Goal: Information Seeking & Learning: Learn about a topic

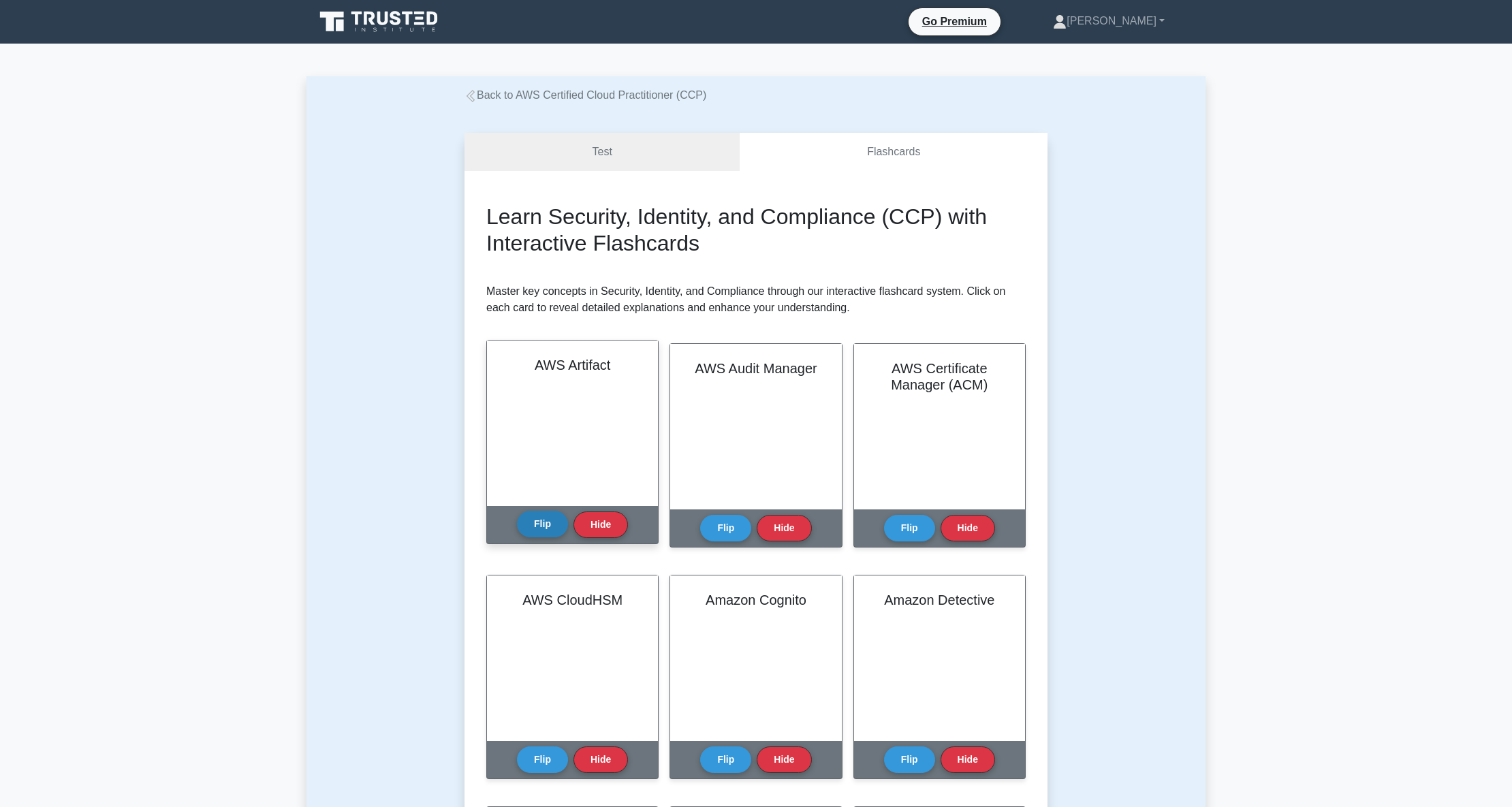
click at [548, 516] on button "Flip" at bounding box center [542, 524] width 51 height 27
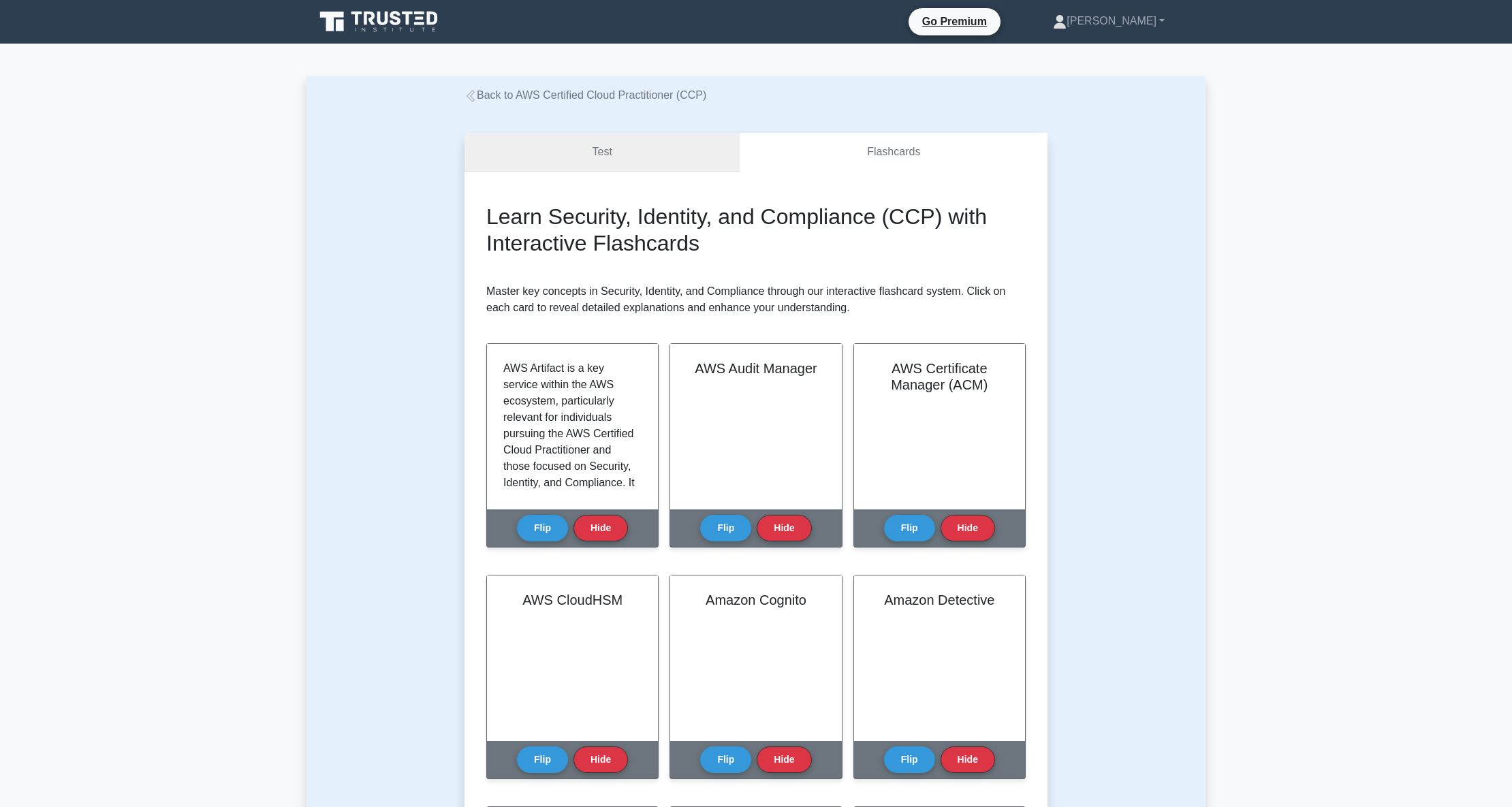
click at [600, 147] on link "Test" at bounding box center [602, 152] width 275 height 39
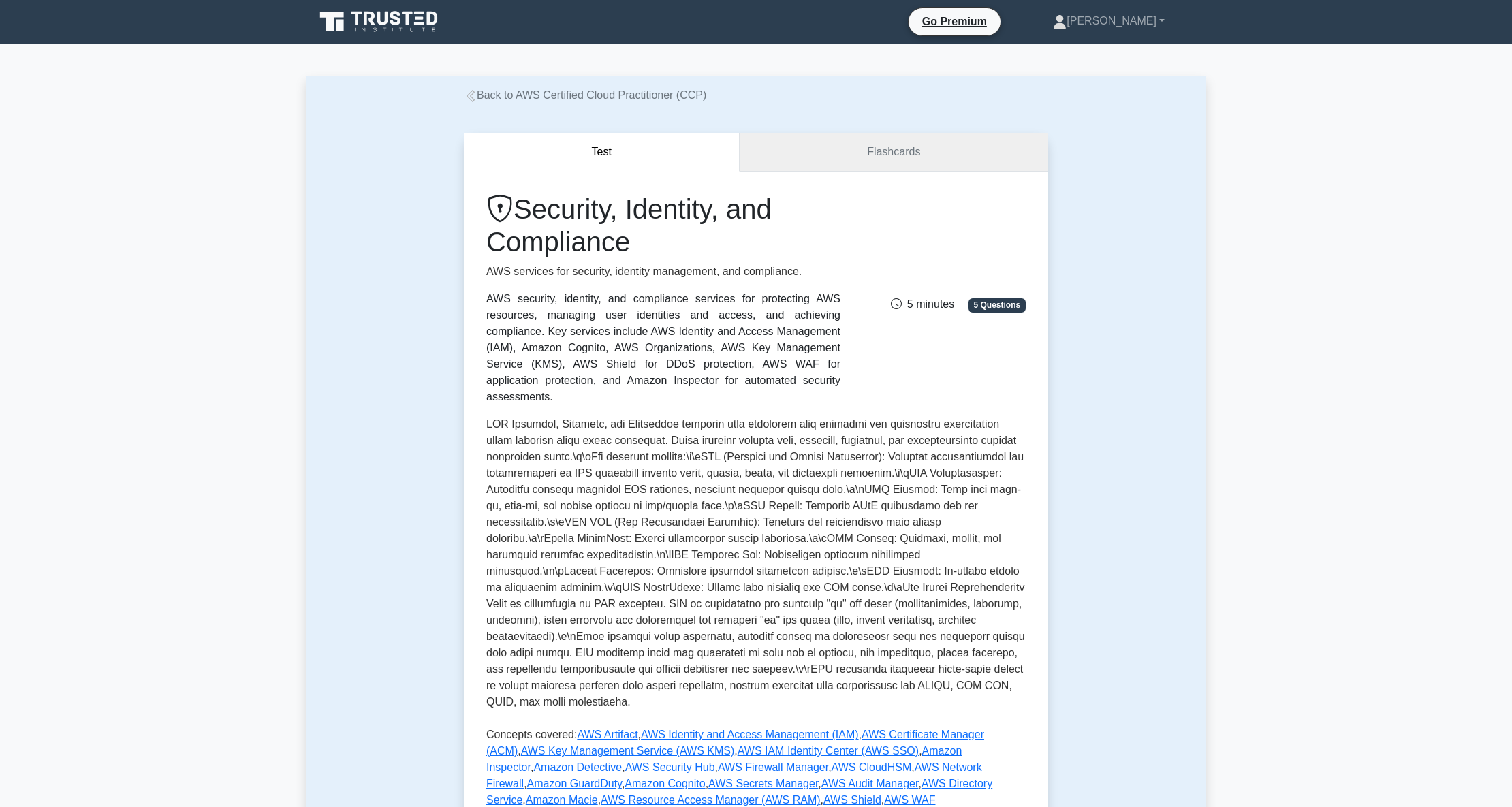
click at [837, 158] on link "Flashcards" at bounding box center [894, 152] width 308 height 39
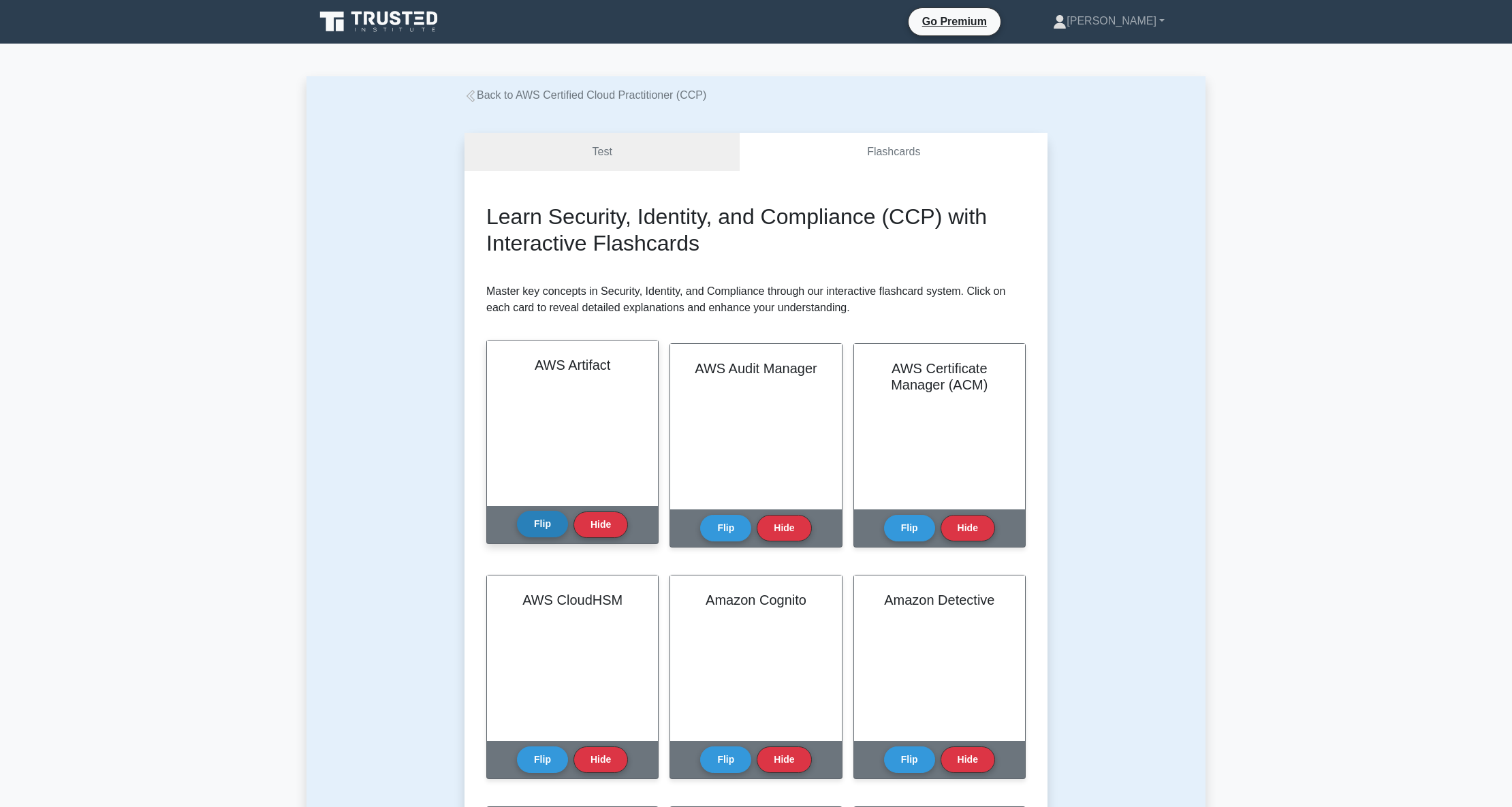
click at [539, 527] on button "Flip" at bounding box center [542, 524] width 51 height 27
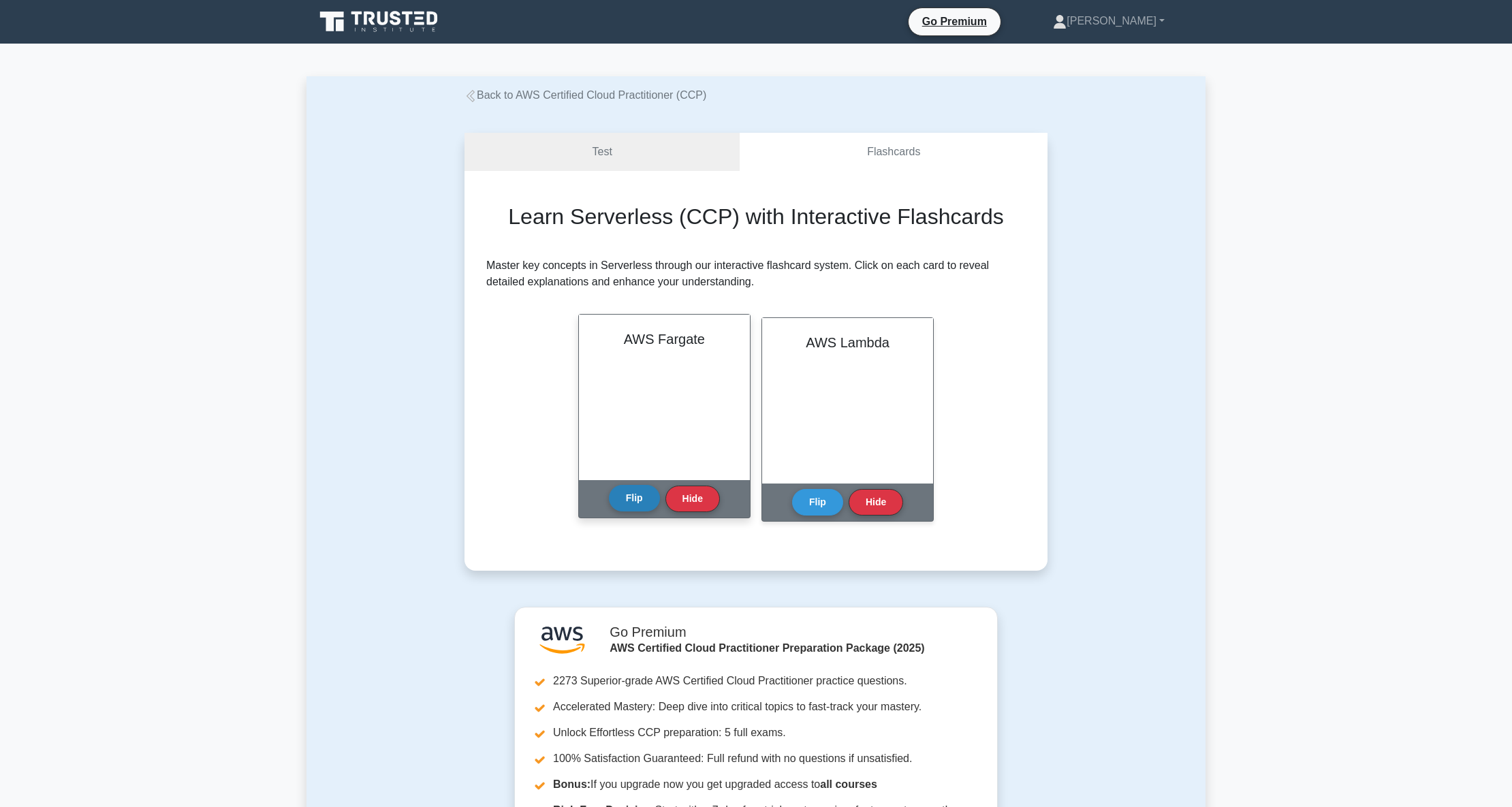
click at [636, 498] on button "Flip" at bounding box center [634, 498] width 51 height 27
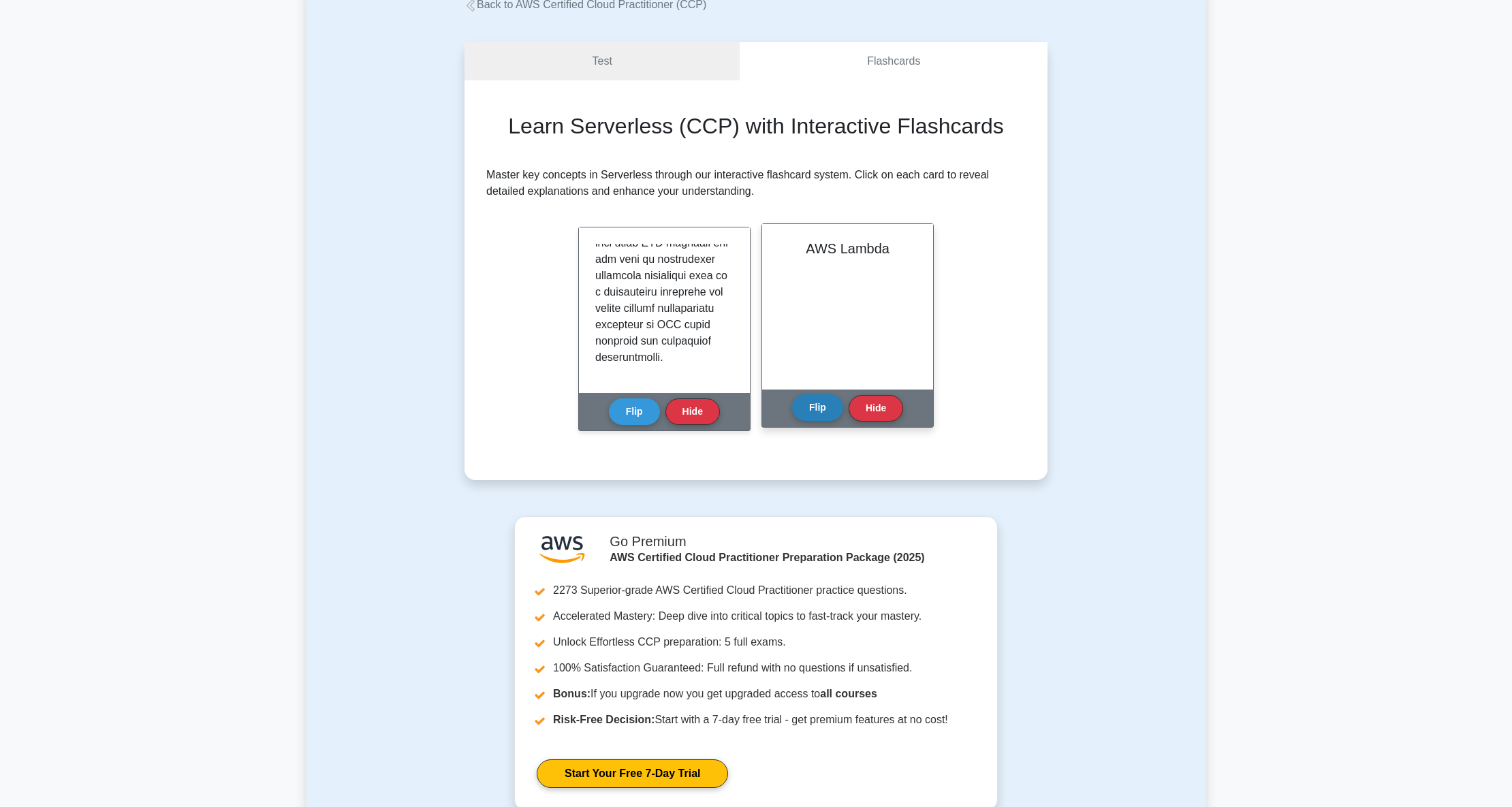
click at [806, 407] on button "Flip" at bounding box center [817, 407] width 51 height 27
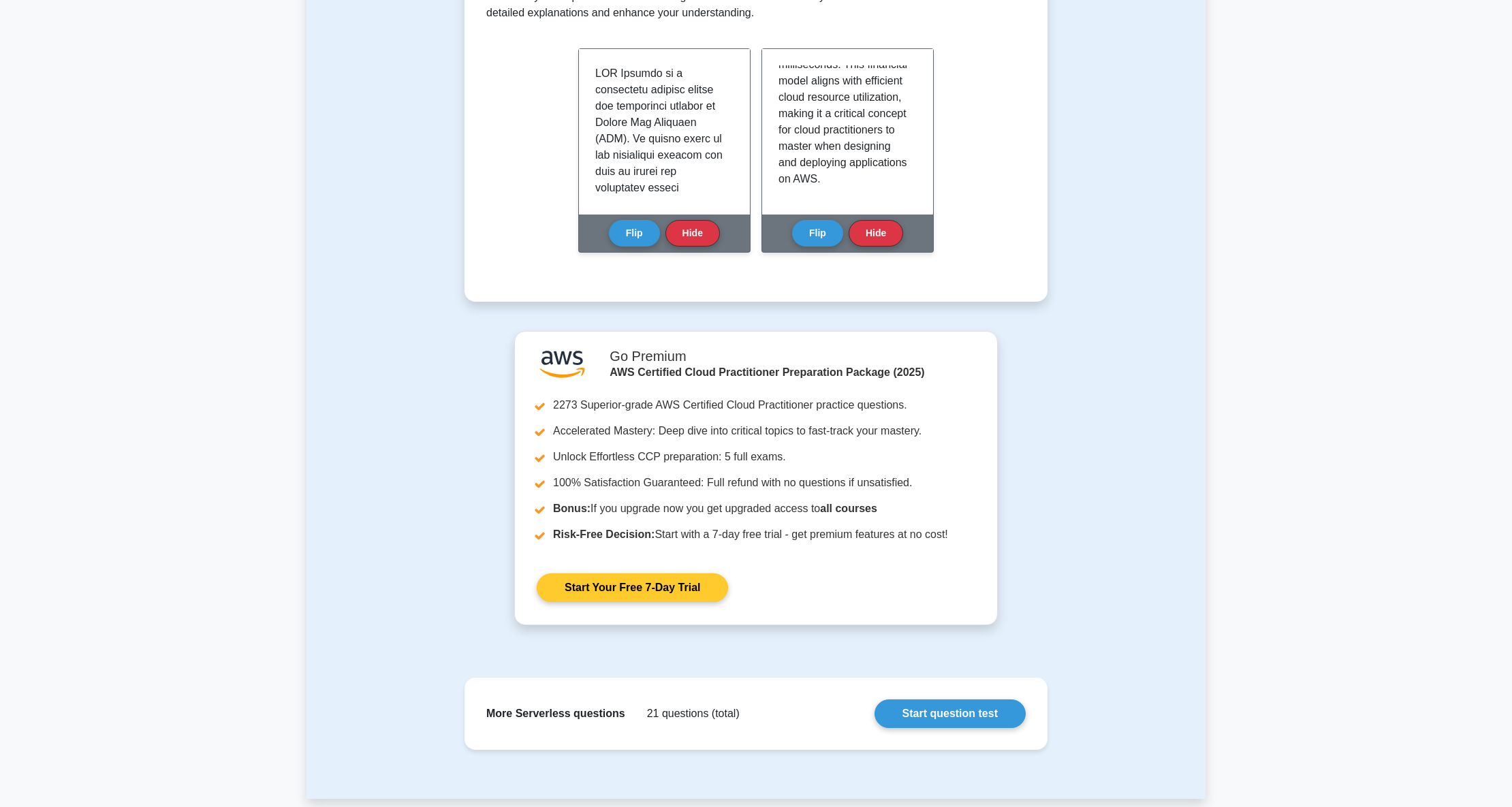
scroll to position [363, 0]
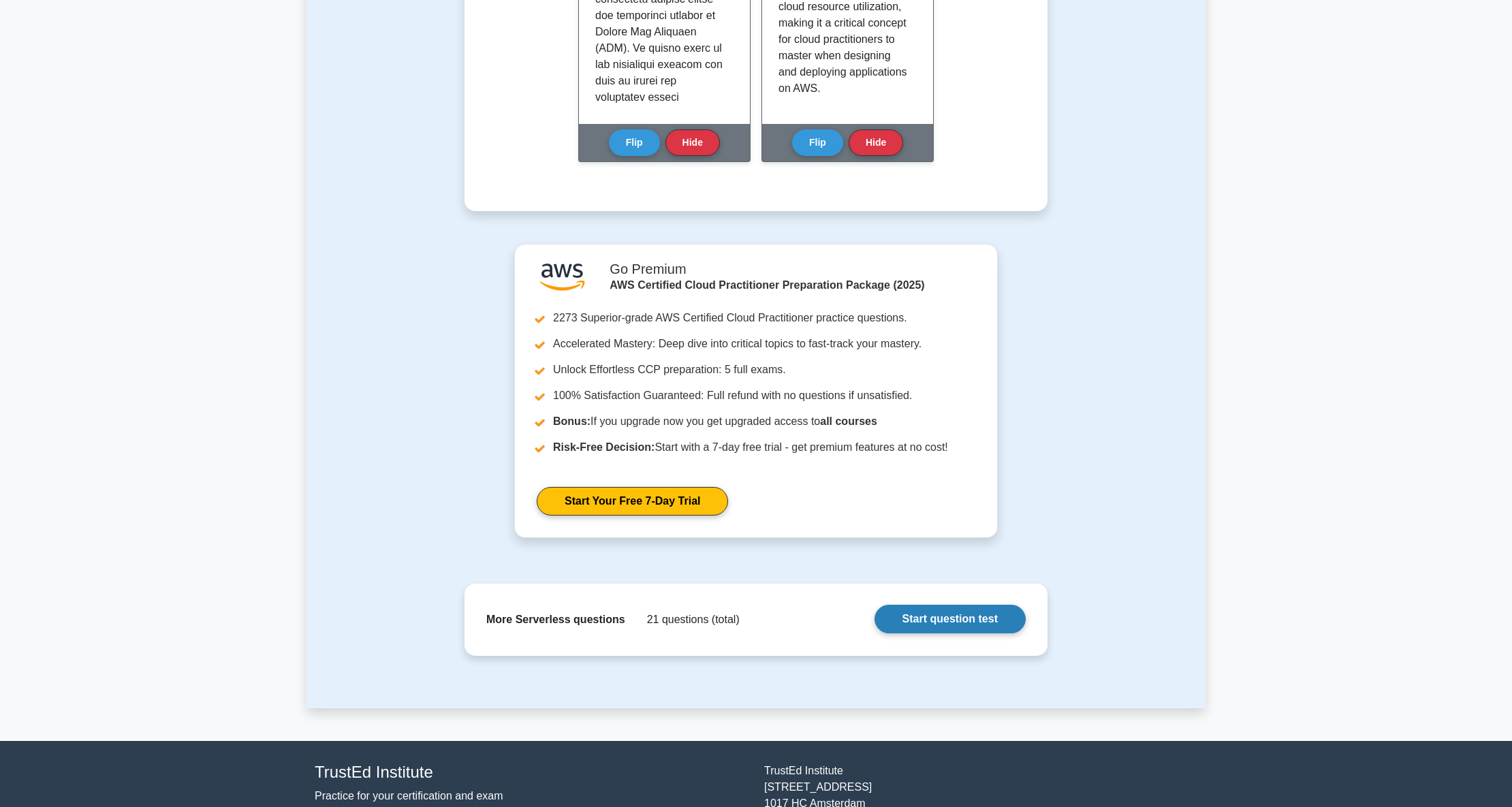
click at [947, 624] on link "Start question test" at bounding box center [950, 618] width 151 height 29
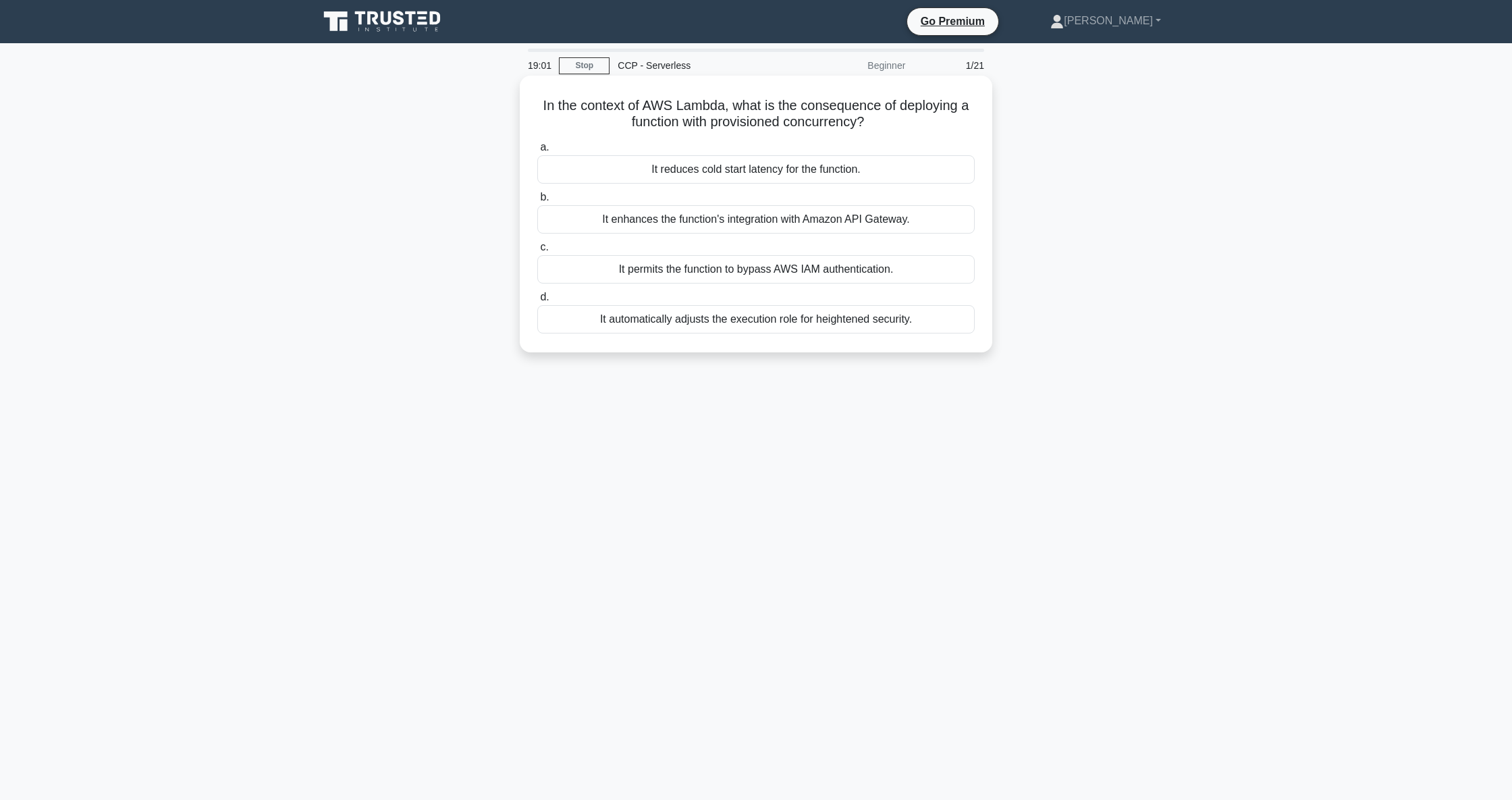
click at [920, 220] on div "It enhances the function's integration with Amazon API Gateway." at bounding box center [756, 219] width 438 height 28
click at [537, 202] on input "b. It enhances the function's integration with Amazon API Gateway." at bounding box center [537, 197] width 0 height 9
click at [779, 222] on div "AWS Fargate" at bounding box center [756, 219] width 438 height 28
click at [537, 202] on input "b. AWS Fargate" at bounding box center [537, 197] width 0 height 9
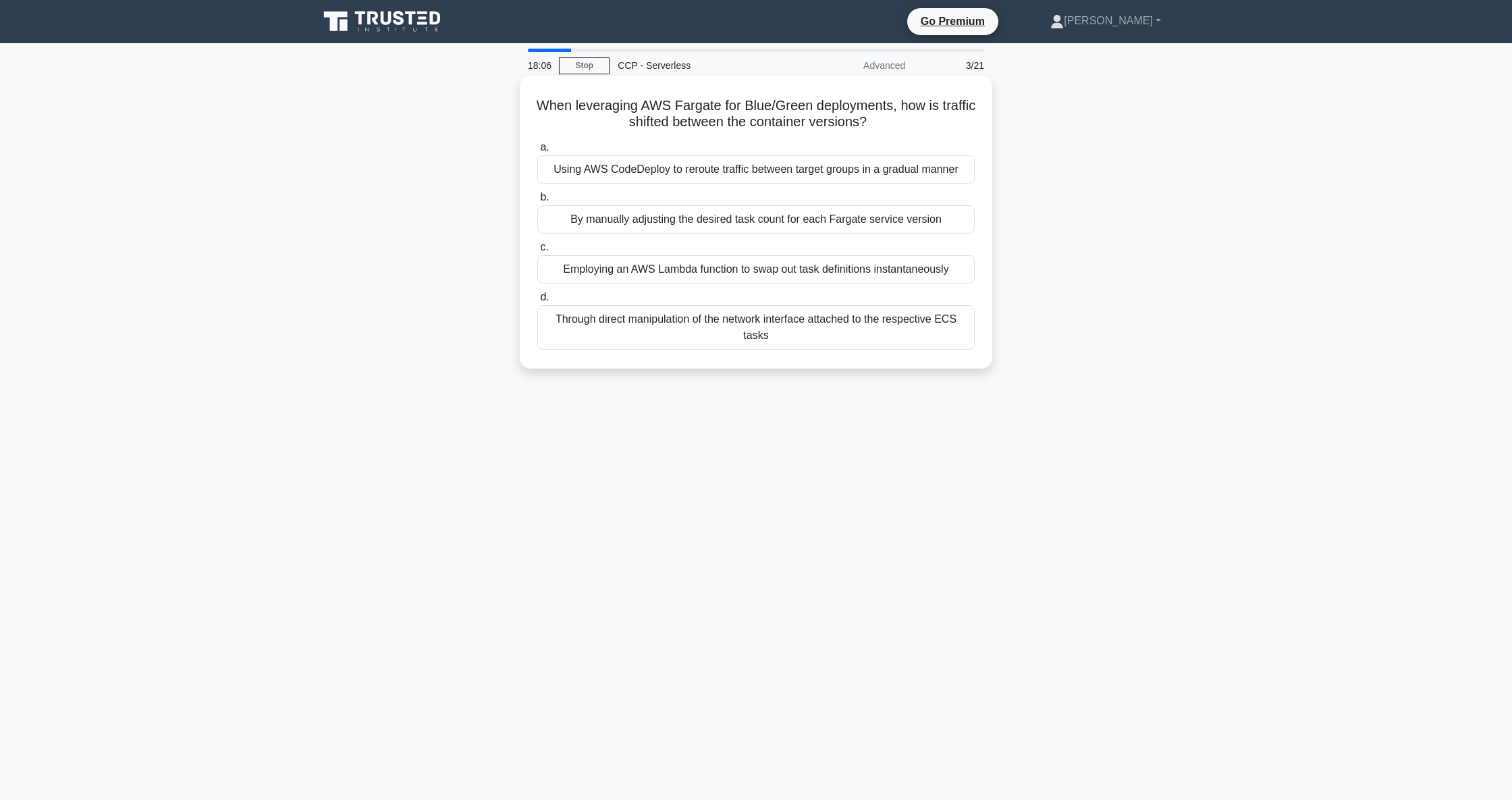
click at [921, 228] on div "By manually adjusting the desired task count for each Fargate service version" at bounding box center [756, 219] width 438 height 28
click at [537, 202] on input "b. By manually adjusting the desired task count for each Fargate service version" at bounding box center [537, 197] width 0 height 9
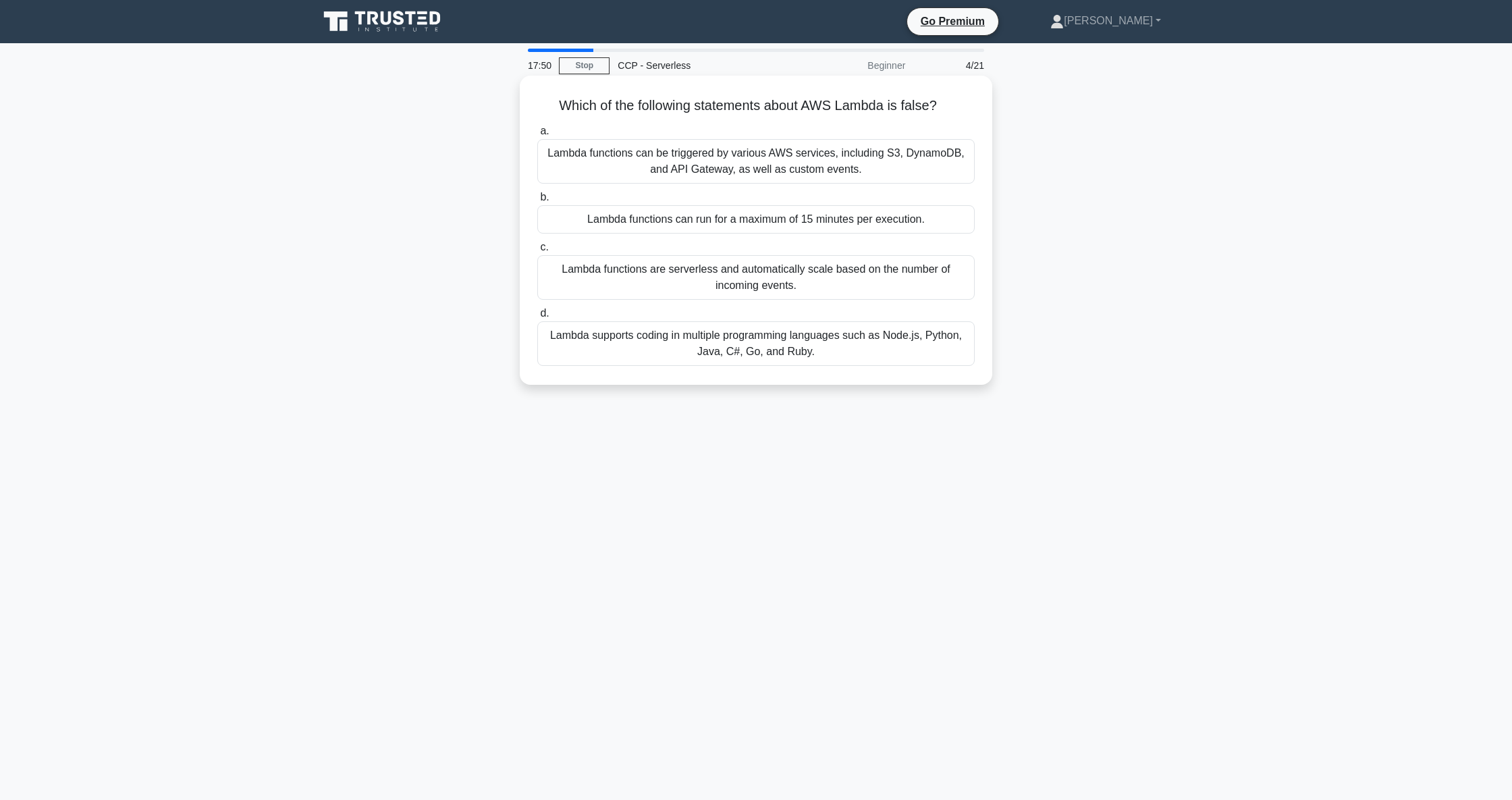
click at [878, 220] on div "Lambda functions can run for a maximum of 15 minutes per execution." at bounding box center [756, 219] width 438 height 28
click at [537, 202] on input "b. Lambda functions can run for a maximum of 15 minutes per execution." at bounding box center [537, 197] width 0 height 9
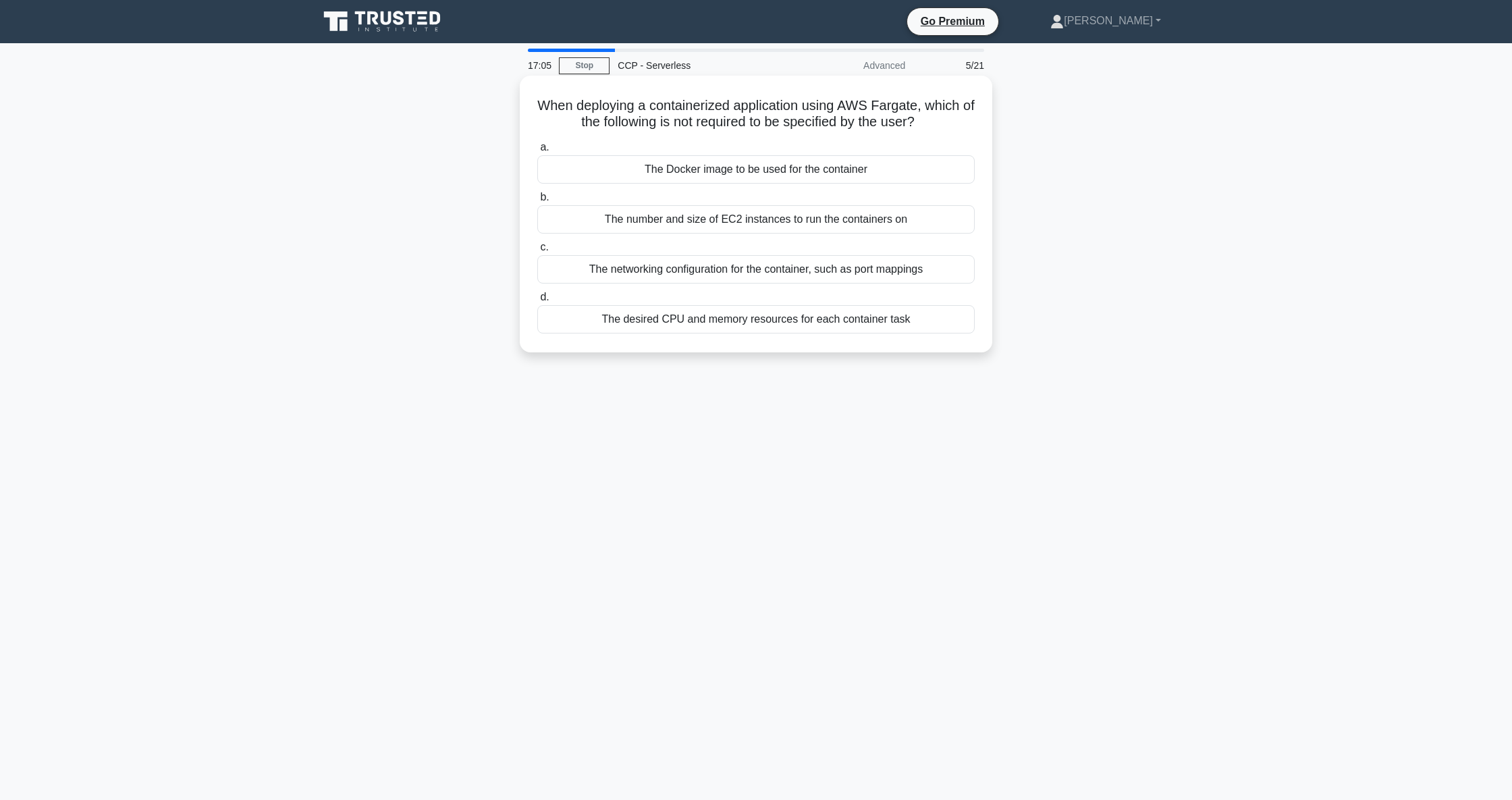
click at [784, 272] on div "The networking configuration for the container, such as port mappings" at bounding box center [756, 269] width 438 height 28
click at [537, 252] on input "c. The networking configuration for the container, such as port mappings" at bounding box center [537, 247] width 0 height 9
click at [822, 170] on div "Configuring the desired number of tasks and scaling policies" at bounding box center [756, 169] width 438 height 28
click at [537, 152] on input "a. Configuring the desired number of tasks and scaling policies" at bounding box center [537, 147] width 0 height 9
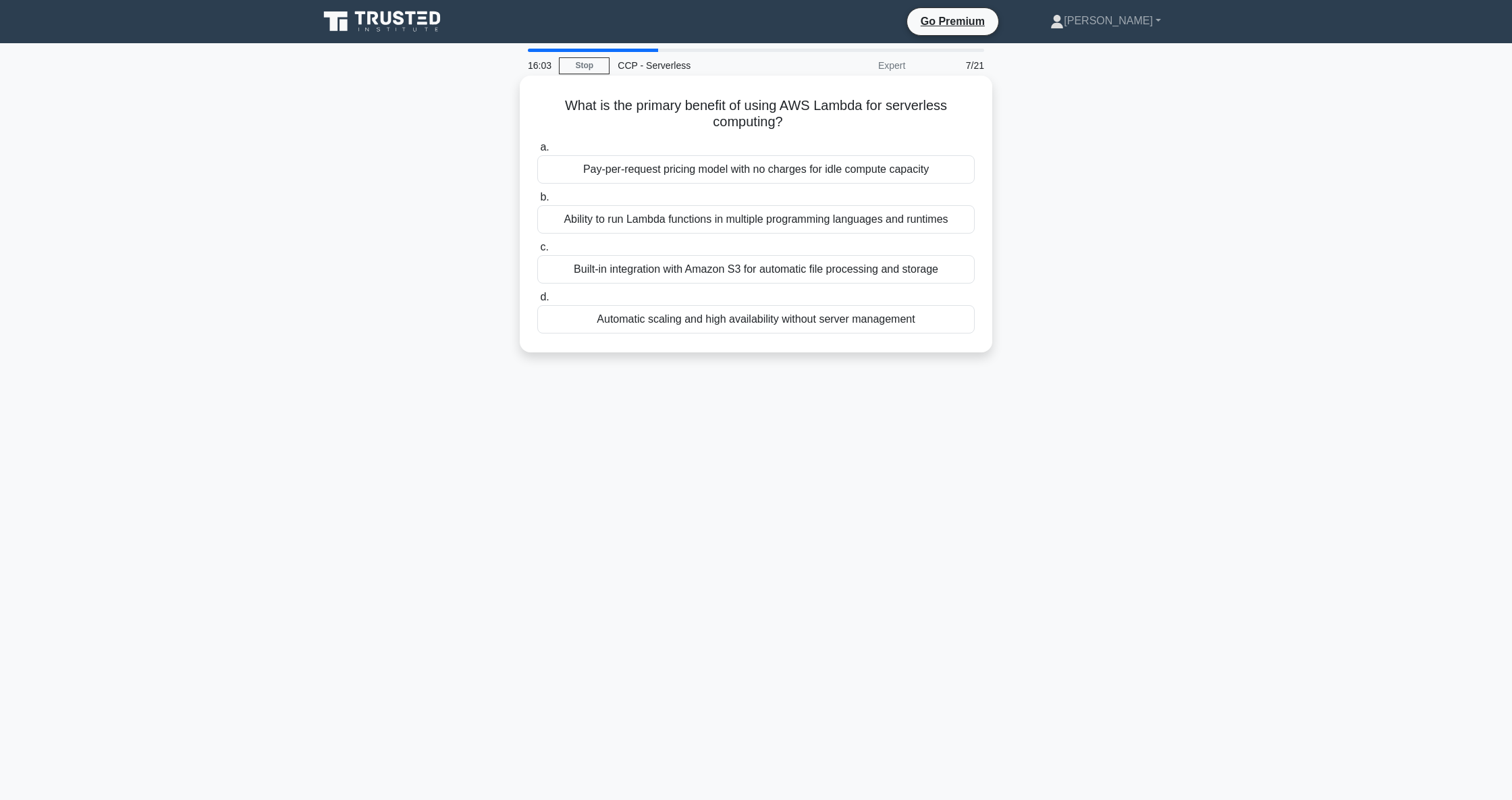
click at [779, 220] on div "Ability to run Lambda functions in multiple programming languages and runtimes" at bounding box center [756, 219] width 438 height 28
click at [537, 202] on input "b. Ability to run Lambda functions in multiple programming languages and runtim…" at bounding box center [537, 197] width 0 height 9
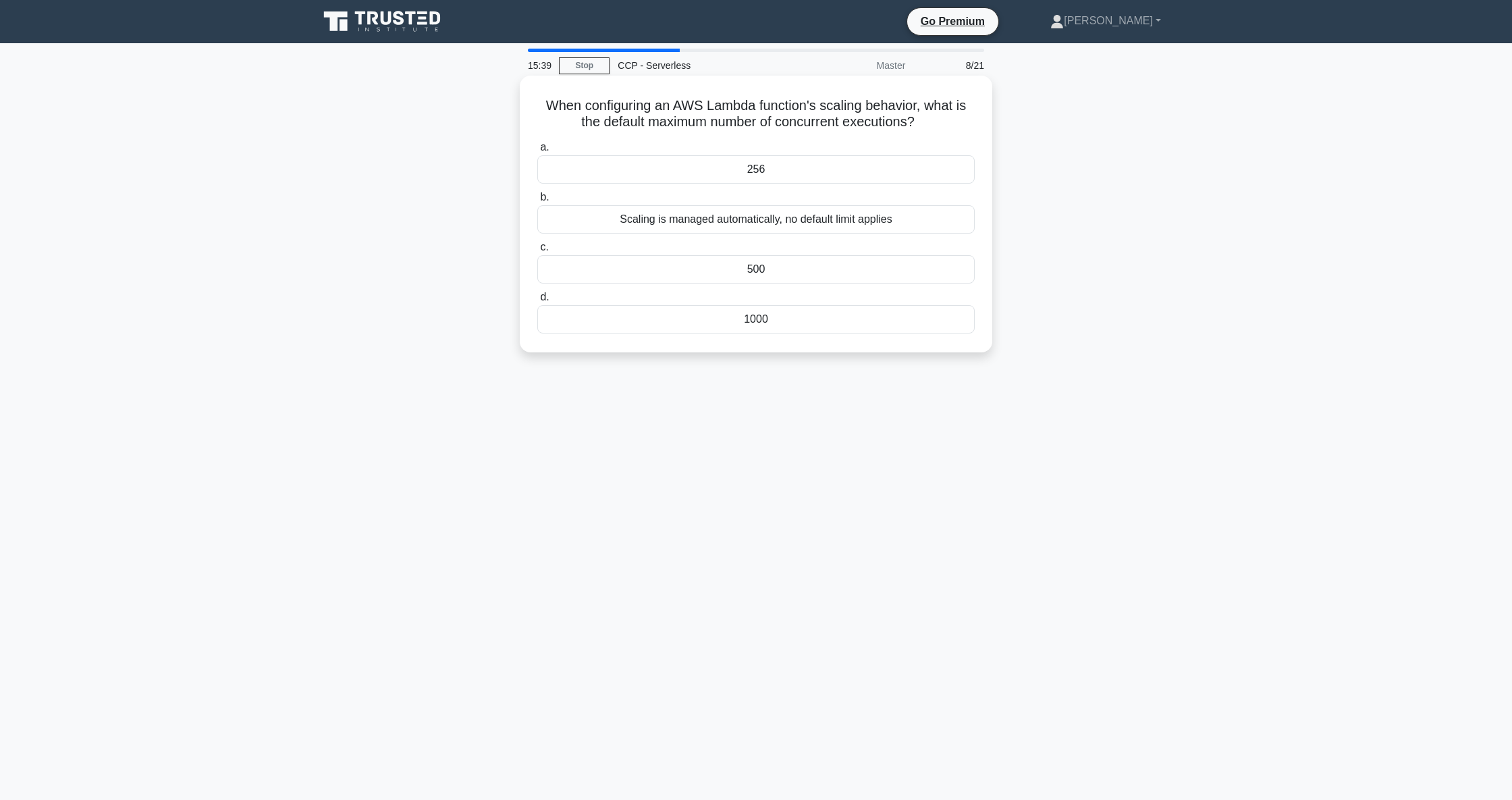
click at [715, 222] on div "Scaling is managed automatically, no default limit applies" at bounding box center [756, 219] width 438 height 28
click at [537, 202] on input "b. Scaling is managed automatically, no default limit applies" at bounding box center [537, 197] width 0 height 9
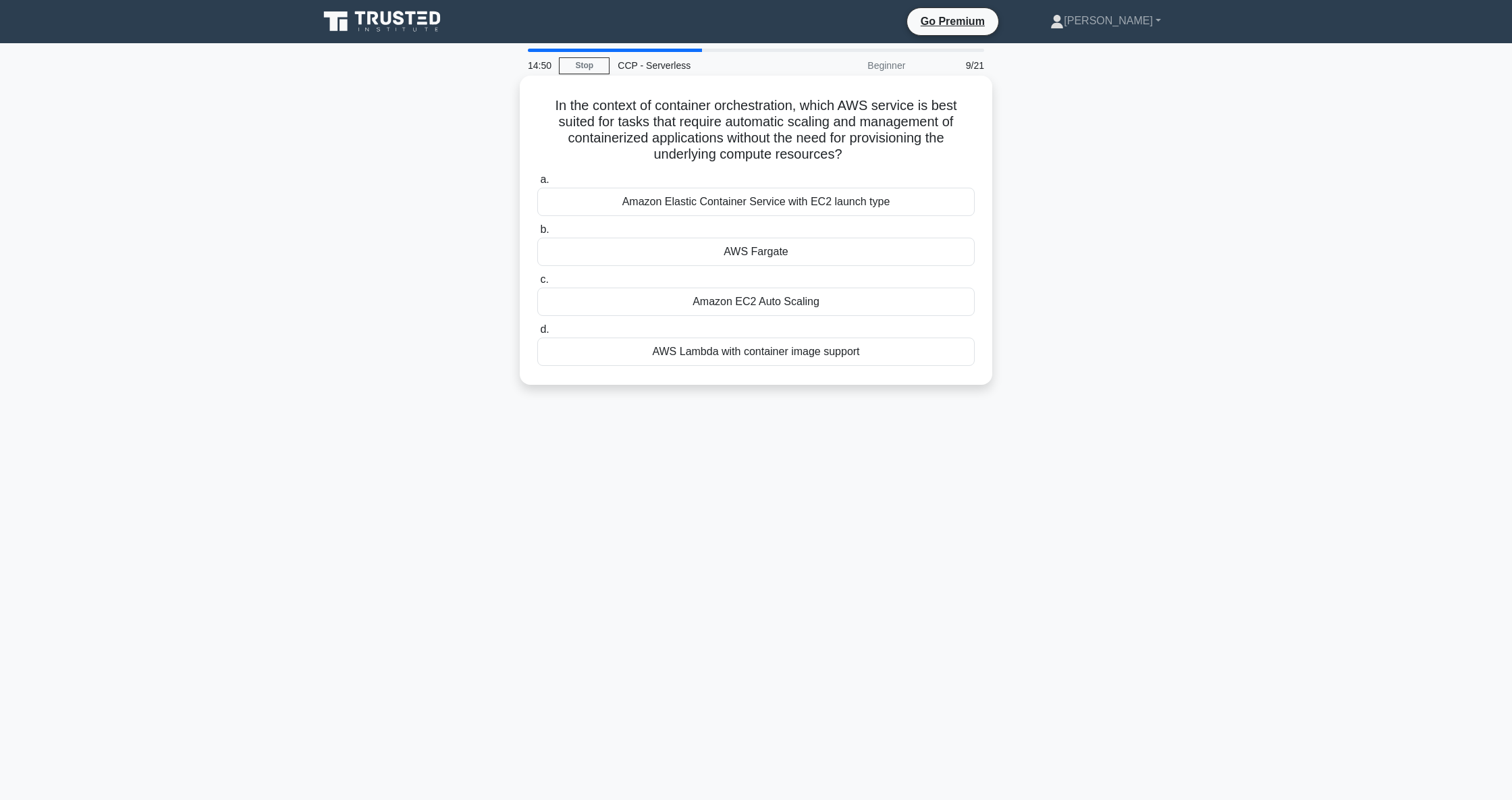
click at [781, 300] on div "Amazon EC2 Auto Scaling" at bounding box center [756, 302] width 438 height 28
click at [537, 284] on input "c. Amazon EC2 Auto Scaling" at bounding box center [537, 280] width 0 height 9
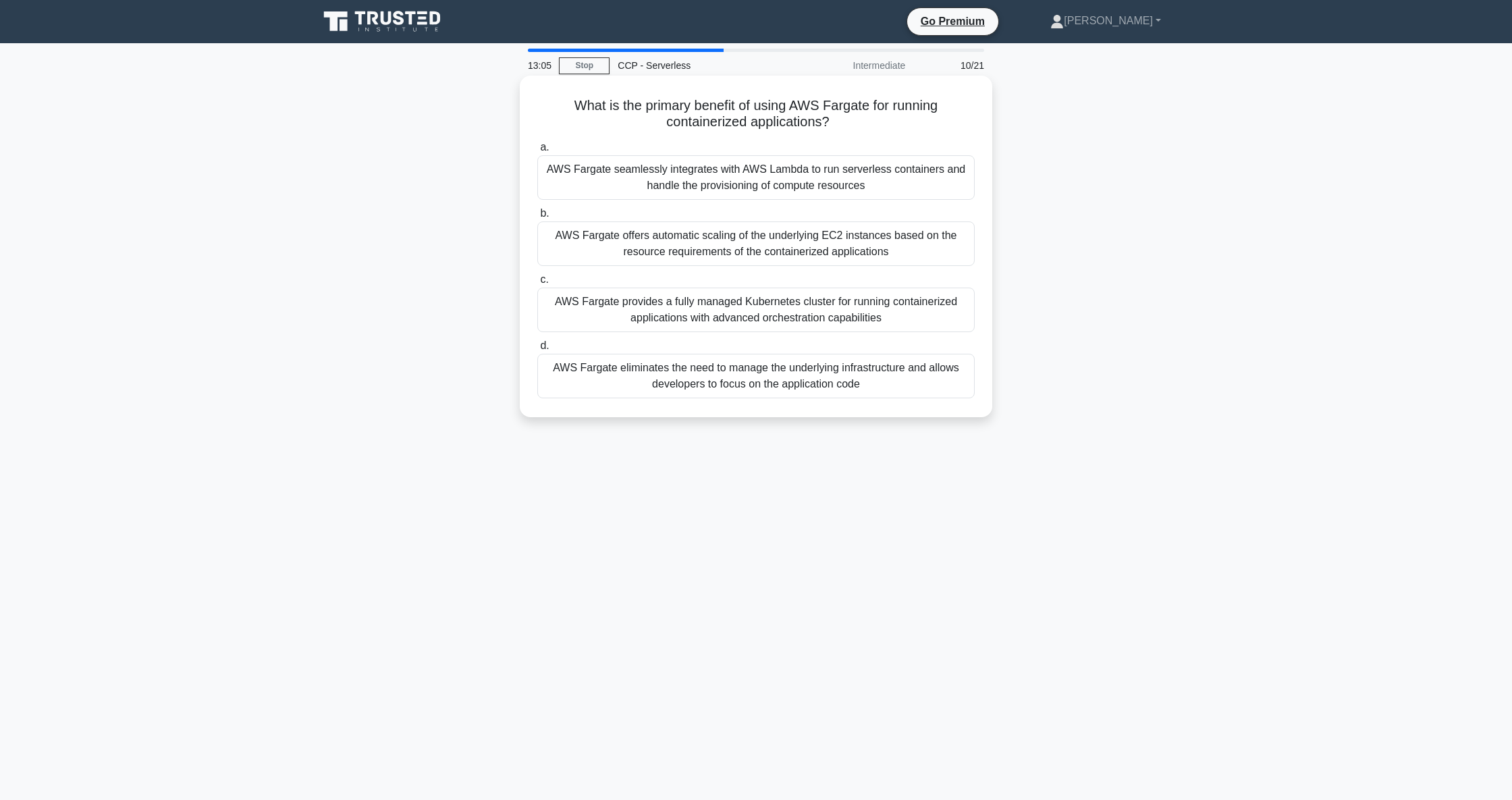
click at [791, 381] on div "AWS Fargate eliminates the need to manage the underlying infrastructure and all…" at bounding box center [756, 376] width 438 height 45
click at [537, 350] on input "d. AWS Fargate eliminates the need to manage the underlying infrastructure and …" at bounding box center [537, 346] width 0 height 9
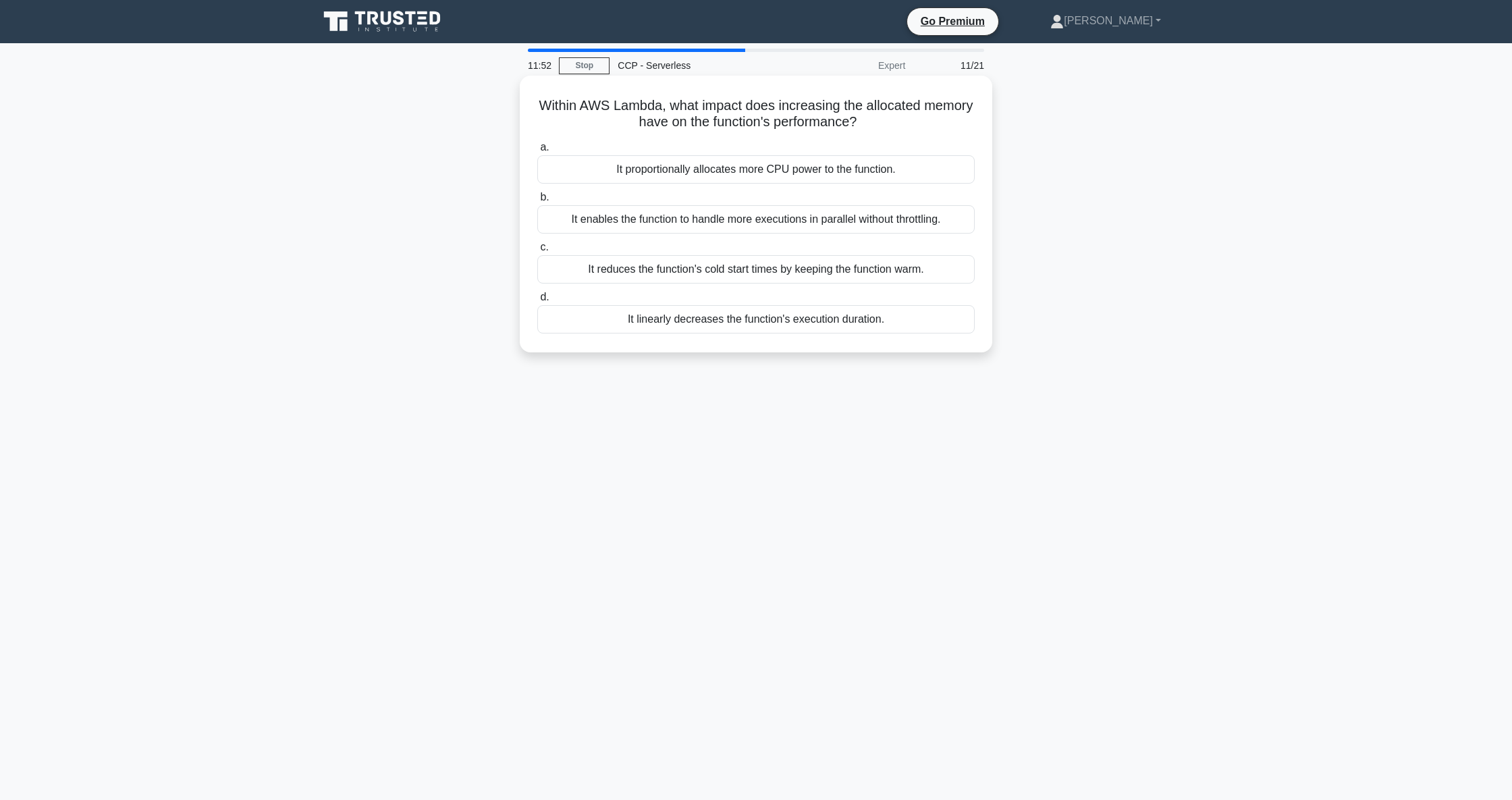
click at [808, 220] on div "It enables the function to handle more executions in parallel without throttlin…" at bounding box center [756, 219] width 438 height 28
click at [537, 202] on input "b. It enables the function to handle more executions in parallel without thrott…" at bounding box center [537, 197] width 0 height 9
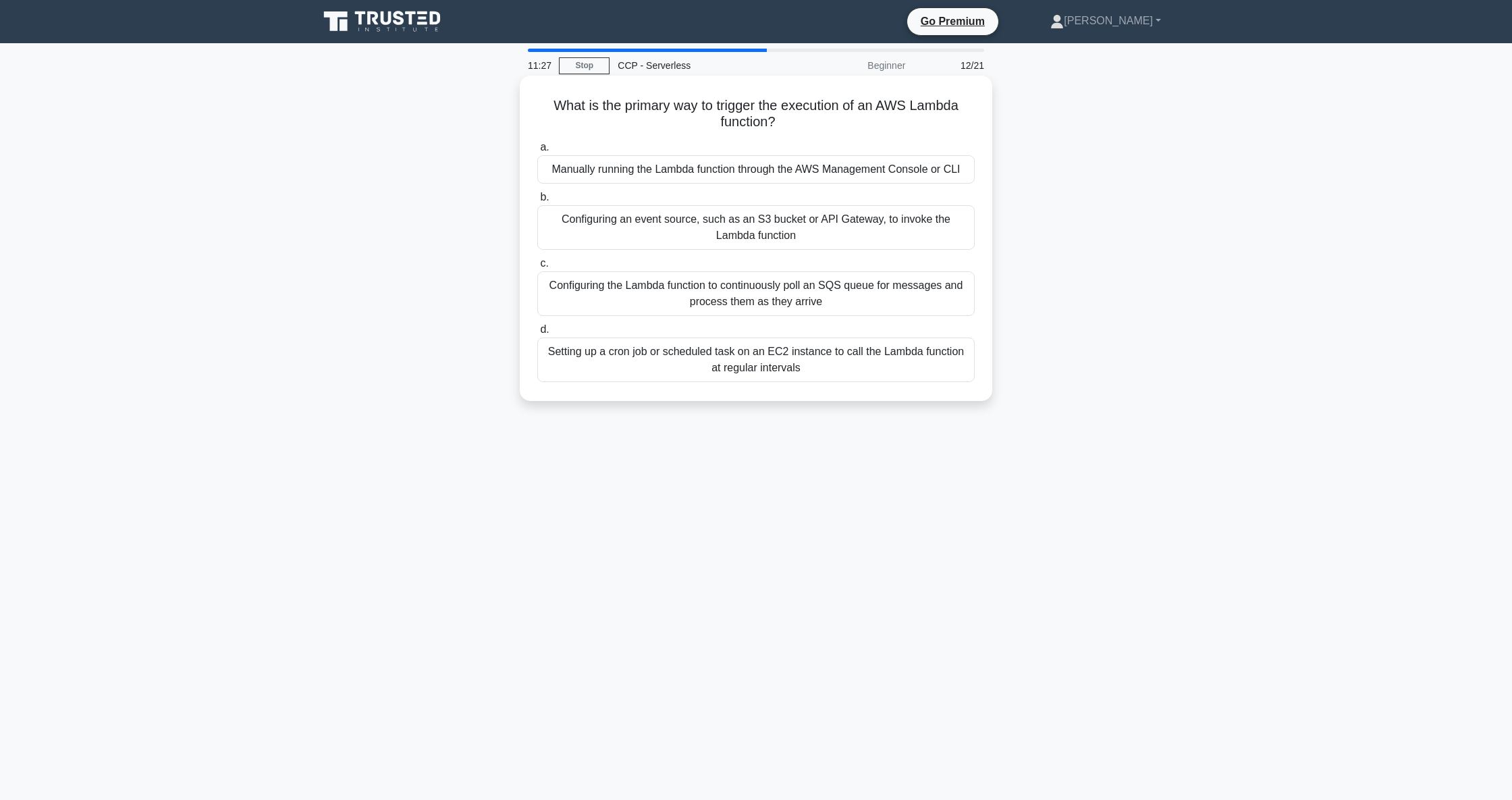
click at [889, 357] on div "Setting up a cron job or scheduled task on an EC2 instance to call the Lambda f…" at bounding box center [756, 360] width 438 height 45
click at [537, 334] on input "d. Setting up a cron job or scheduled task on an EC2 instance to call the Lambd…" at bounding box center [537, 329] width 0 height 9
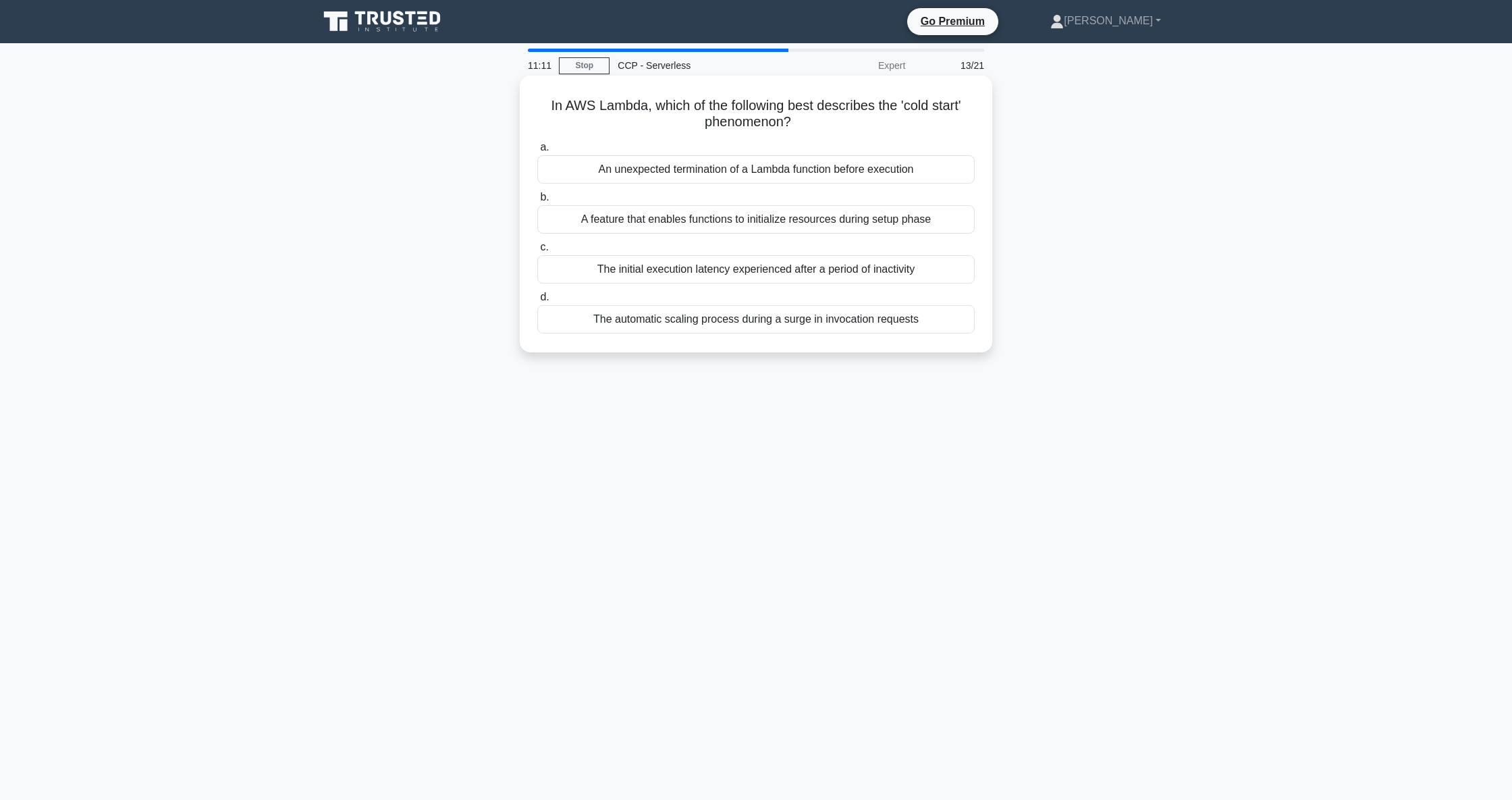
click at [762, 219] on div "A feature that enables functions to initialize resources during setup phase" at bounding box center [756, 219] width 438 height 28
click at [537, 202] on input "b. A feature that enables functions to initialize resources during setup phase" at bounding box center [537, 197] width 0 height 9
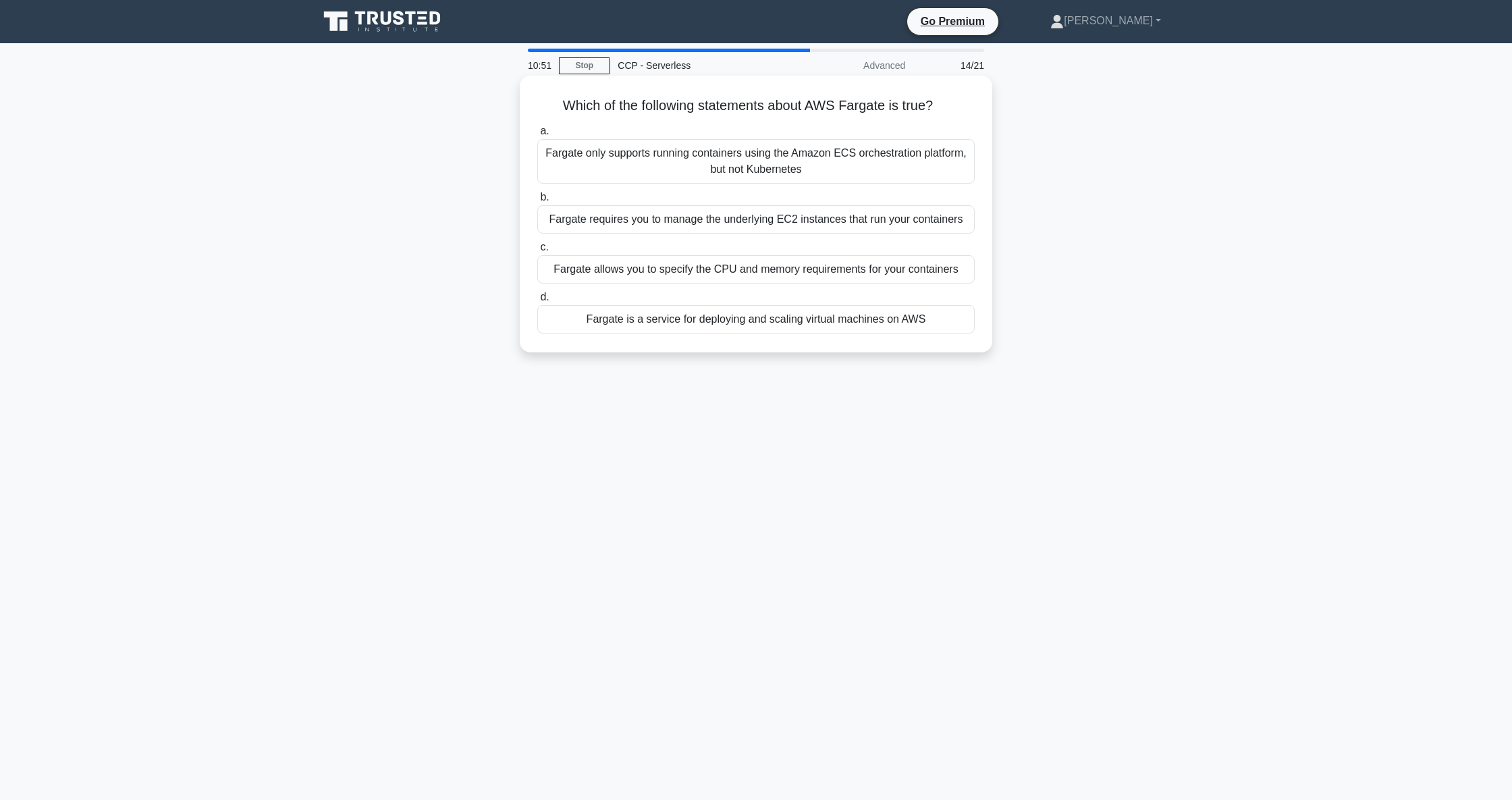
click at [838, 157] on div "Fargate only supports running containers using the Amazon ECS orchestration pla…" at bounding box center [756, 161] width 438 height 45
click at [537, 135] on input "a. Fargate only supports running containers using the Amazon ECS orchestration …" at bounding box center [537, 131] width 0 height 9
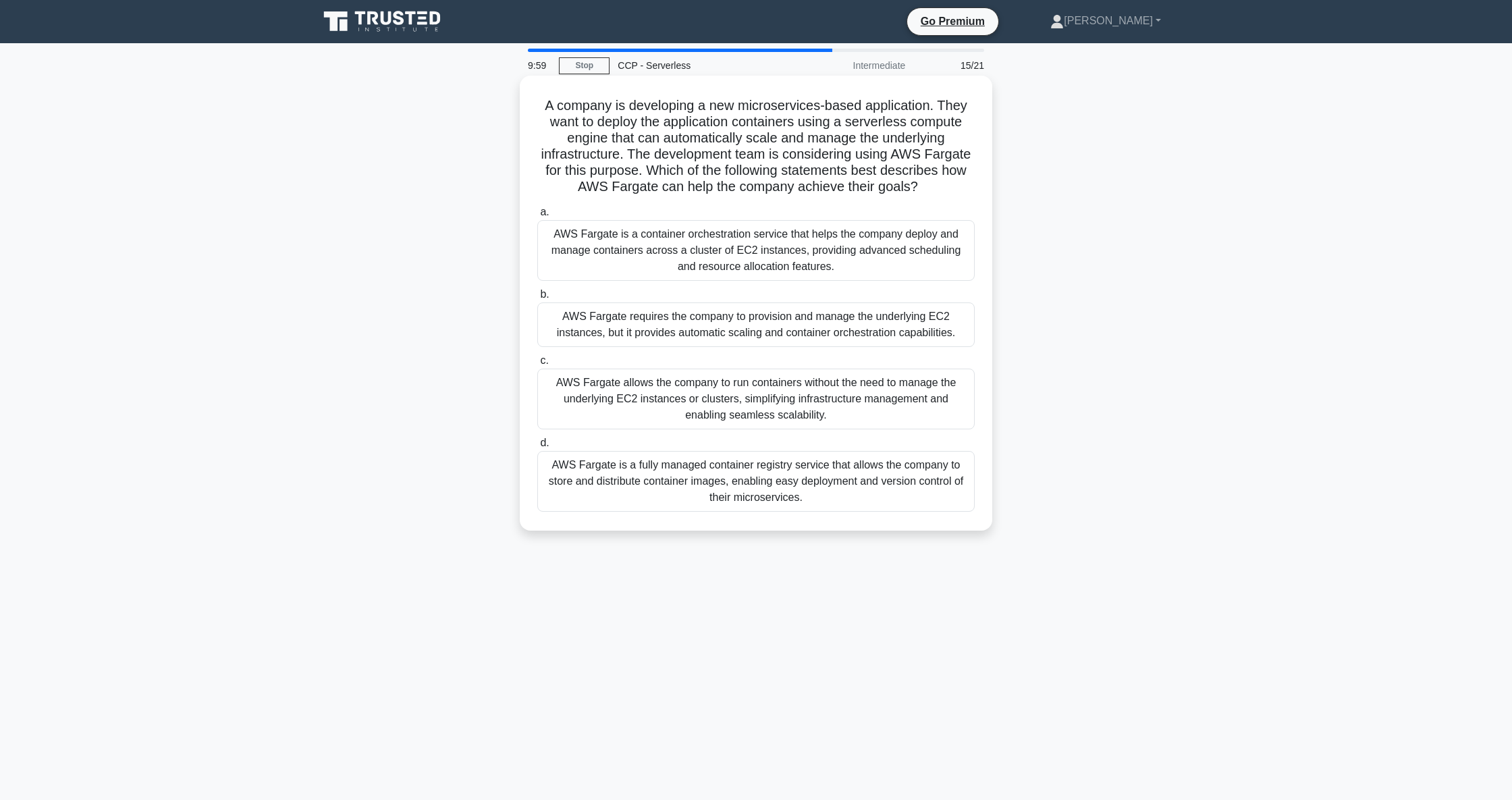
click at [805, 484] on div "AWS Fargate is a fully managed container registry service that allows the compa…" at bounding box center [756, 481] width 438 height 60
click at [537, 447] on input "d. AWS Fargate is a fully managed container registry service that allows the co…" at bounding box center [537, 443] width 0 height 9
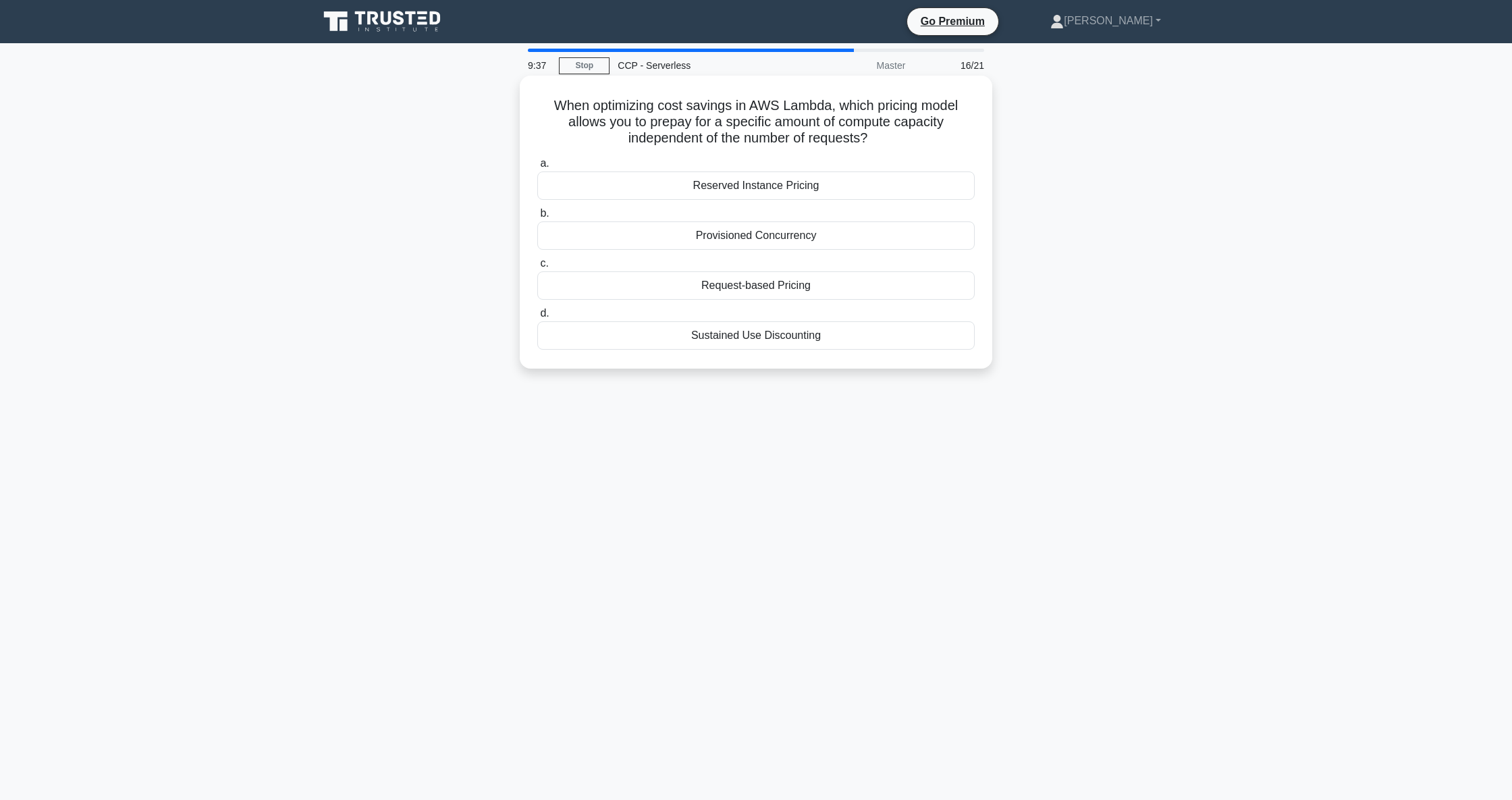
click at [776, 182] on div "Reserved Instance Pricing" at bounding box center [756, 185] width 438 height 28
click at [537, 168] on input "a. Reserved Instance Pricing" at bounding box center [537, 164] width 0 height 9
click at [818, 287] on div "Amazon Elastic Container Service (ECS)" at bounding box center [756, 285] width 438 height 28
click at [537, 268] on input "c. Amazon Elastic Container Service (ECS)" at bounding box center [537, 264] width 0 height 9
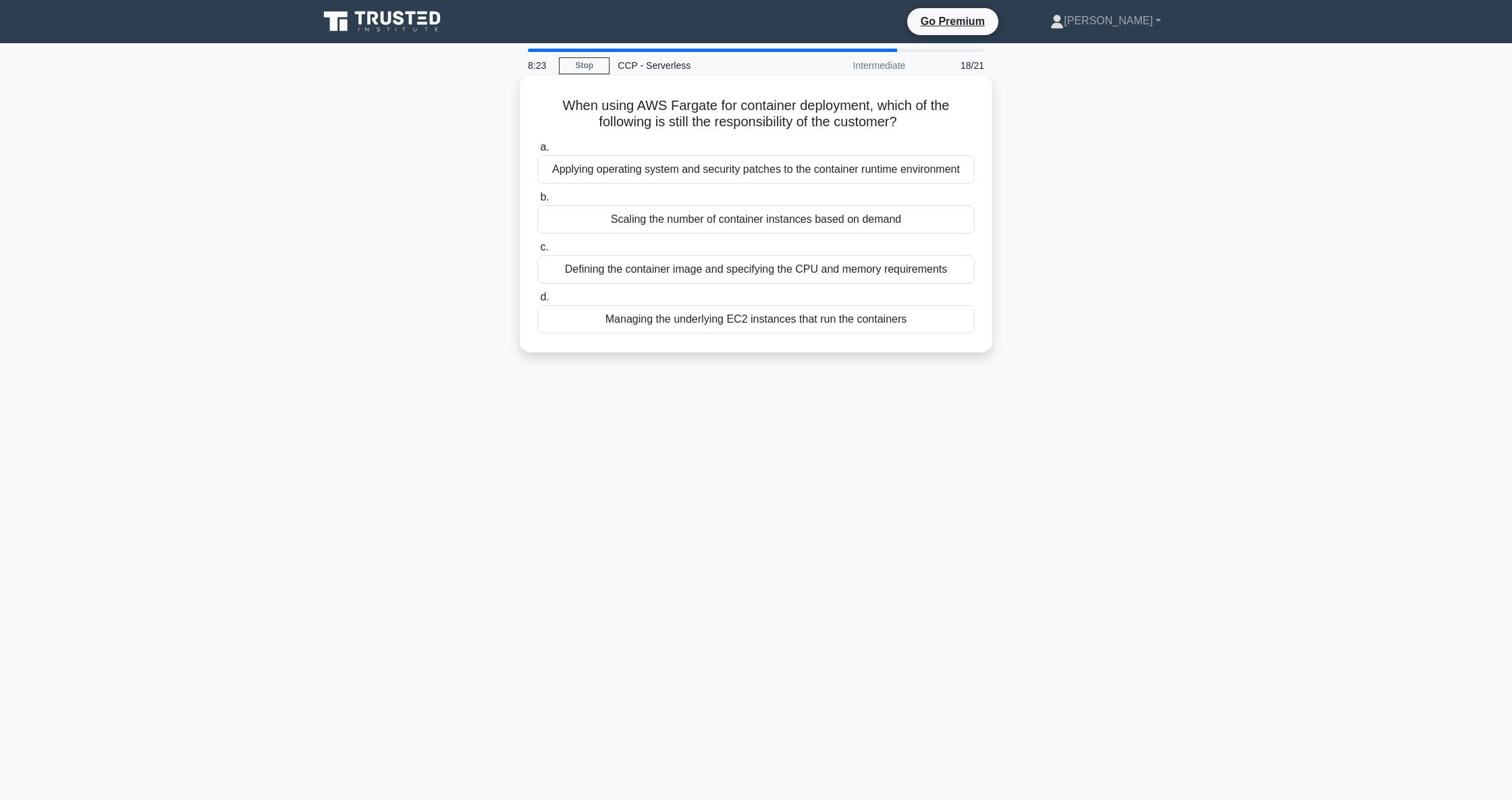
click at [811, 319] on div "Managing the underlying EC2 instances that run the containers" at bounding box center [756, 319] width 438 height 28
click at [537, 302] on input "d. Managing the underlying EC2 instances that run the containers" at bounding box center [537, 297] width 0 height 9
click at [820, 319] on div "Automatic integration with AWS IAM for fine-grained access control" at bounding box center [756, 319] width 438 height 28
click at [537, 302] on input "d. Automatic integration with AWS IAM for fine-grained access control" at bounding box center [537, 297] width 0 height 9
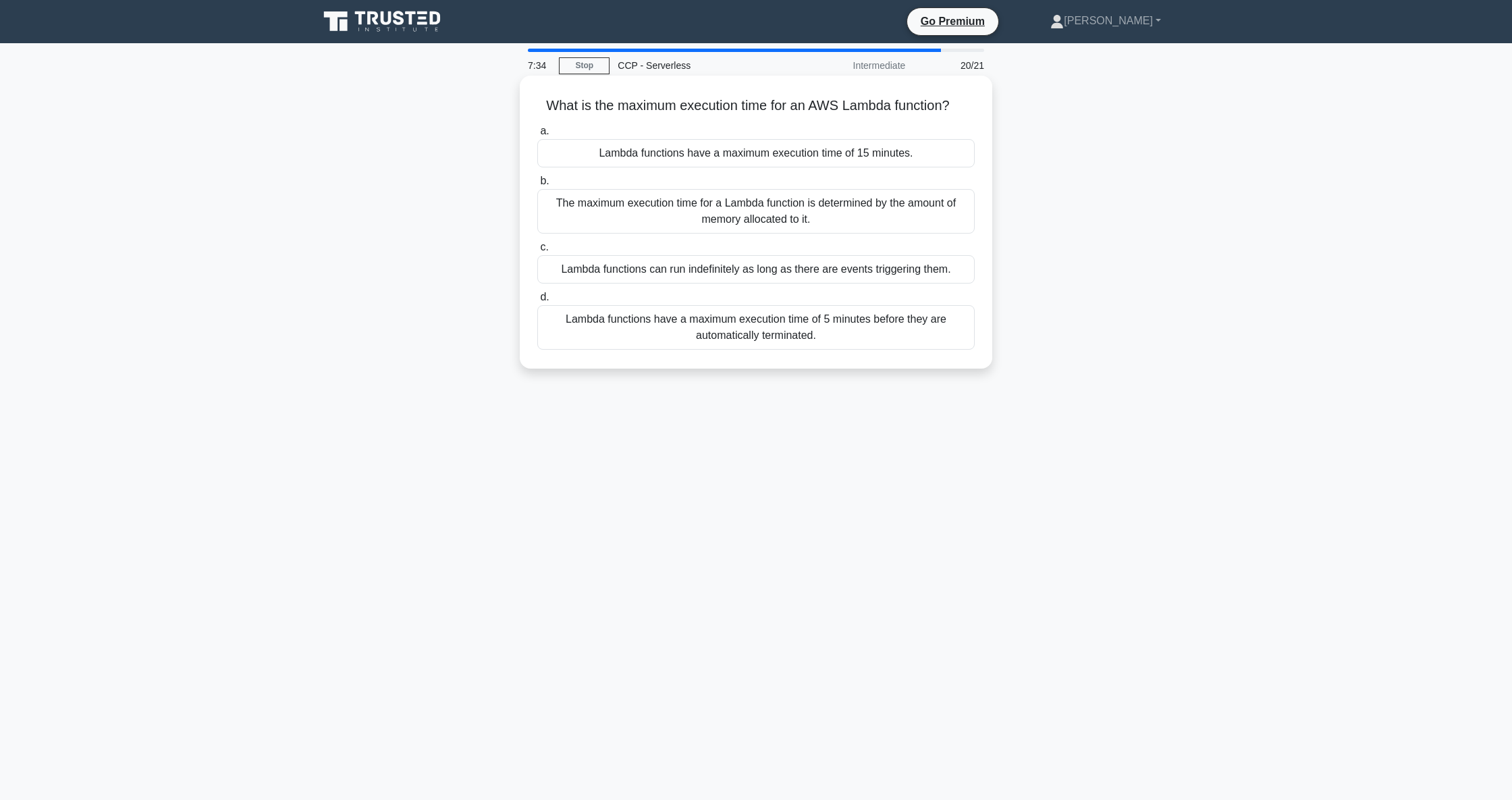
click at [747, 222] on div "The maximum execution time for a Lambda function is determined by the amount of…" at bounding box center [756, 211] width 438 height 45
click at [537, 185] on input "b. The maximum execution time for a Lambda function is determined by the amount…" at bounding box center [537, 181] width 0 height 9
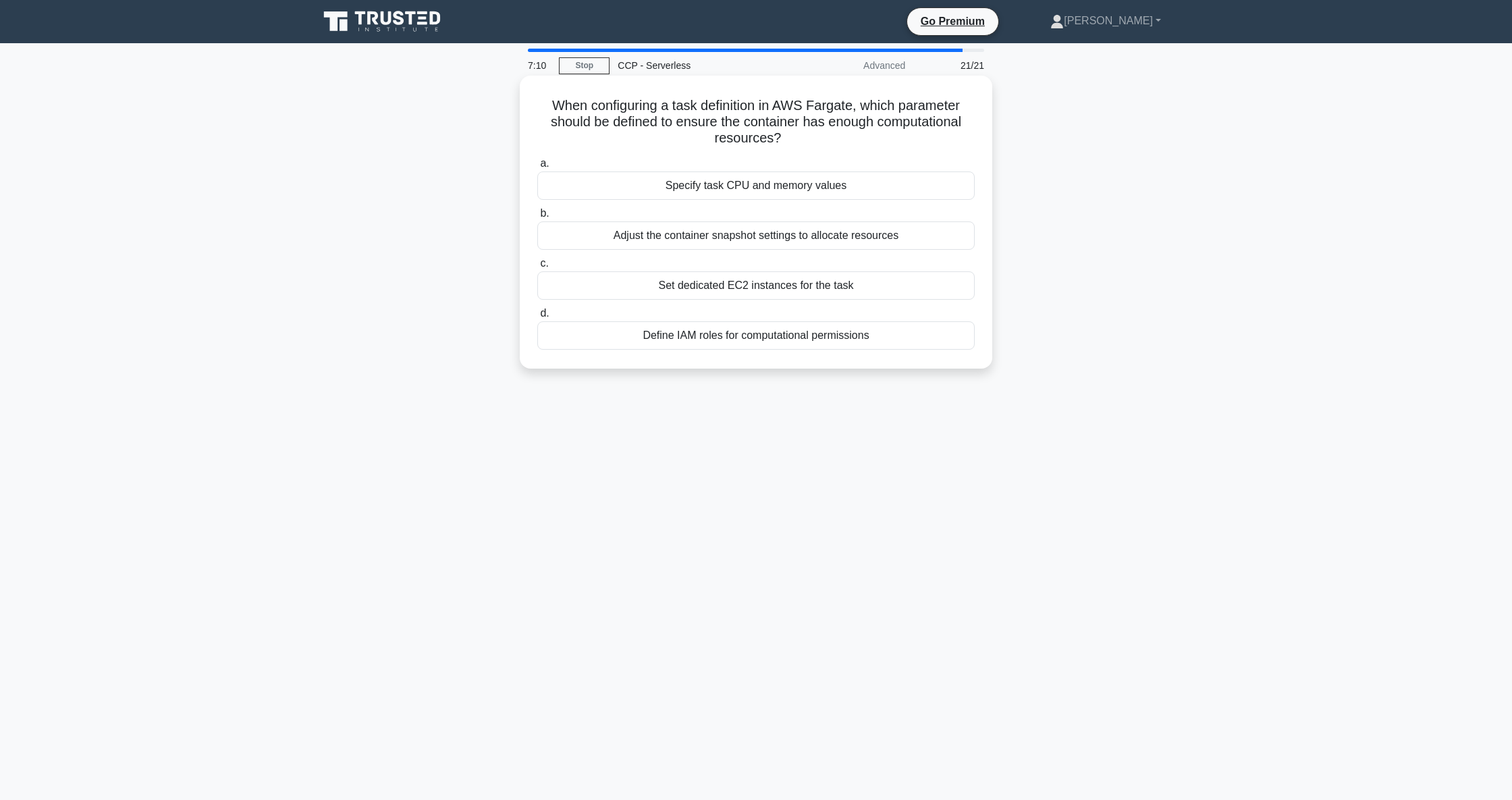
click at [815, 191] on div "Specify task CPU and memory values" at bounding box center [756, 185] width 438 height 28
click at [537, 168] on input "a. Specify task CPU and memory values" at bounding box center [537, 164] width 0 height 9
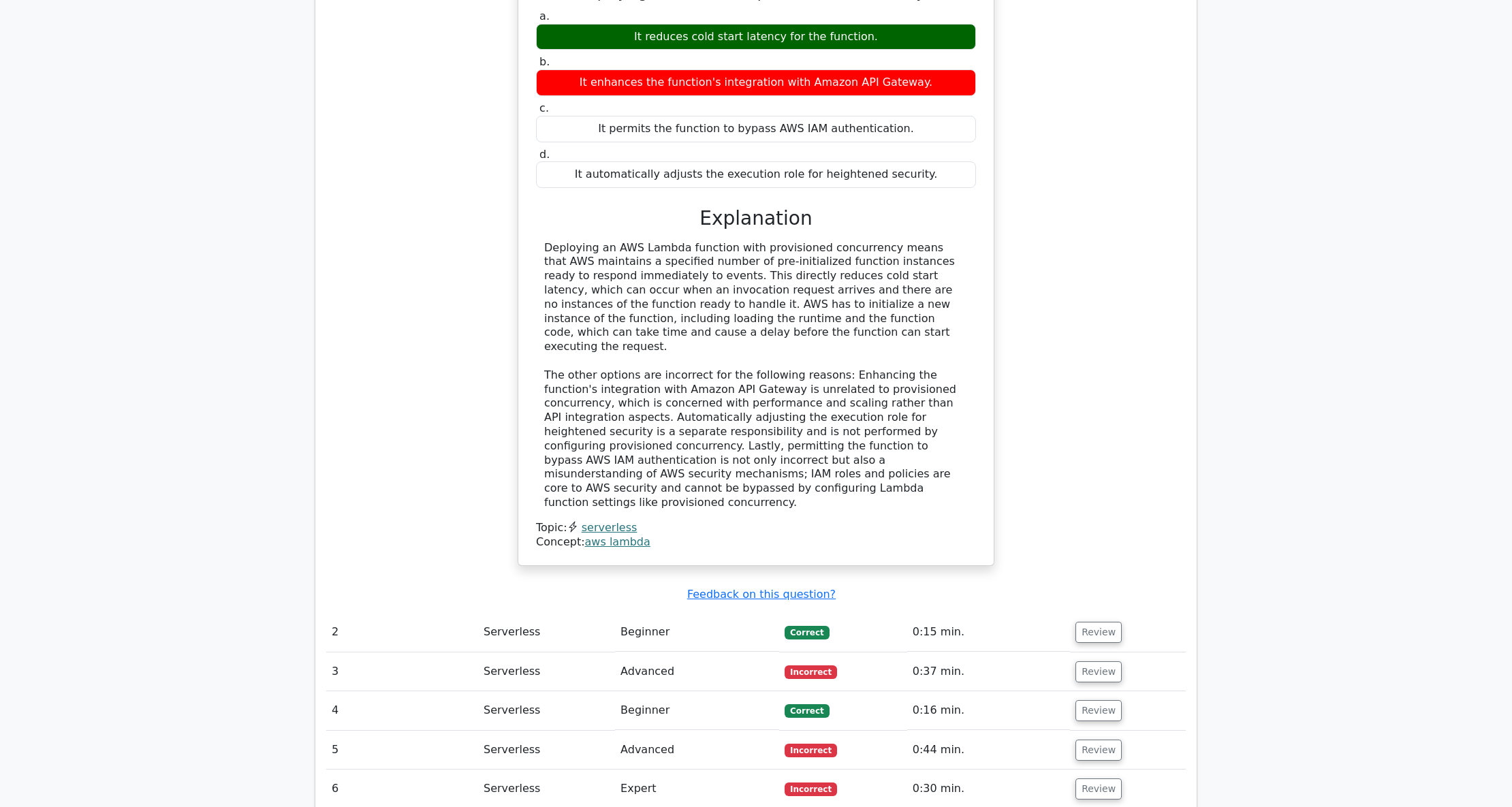
scroll to position [1180, 0]
